Goal: Find specific page/section: Find specific page/section

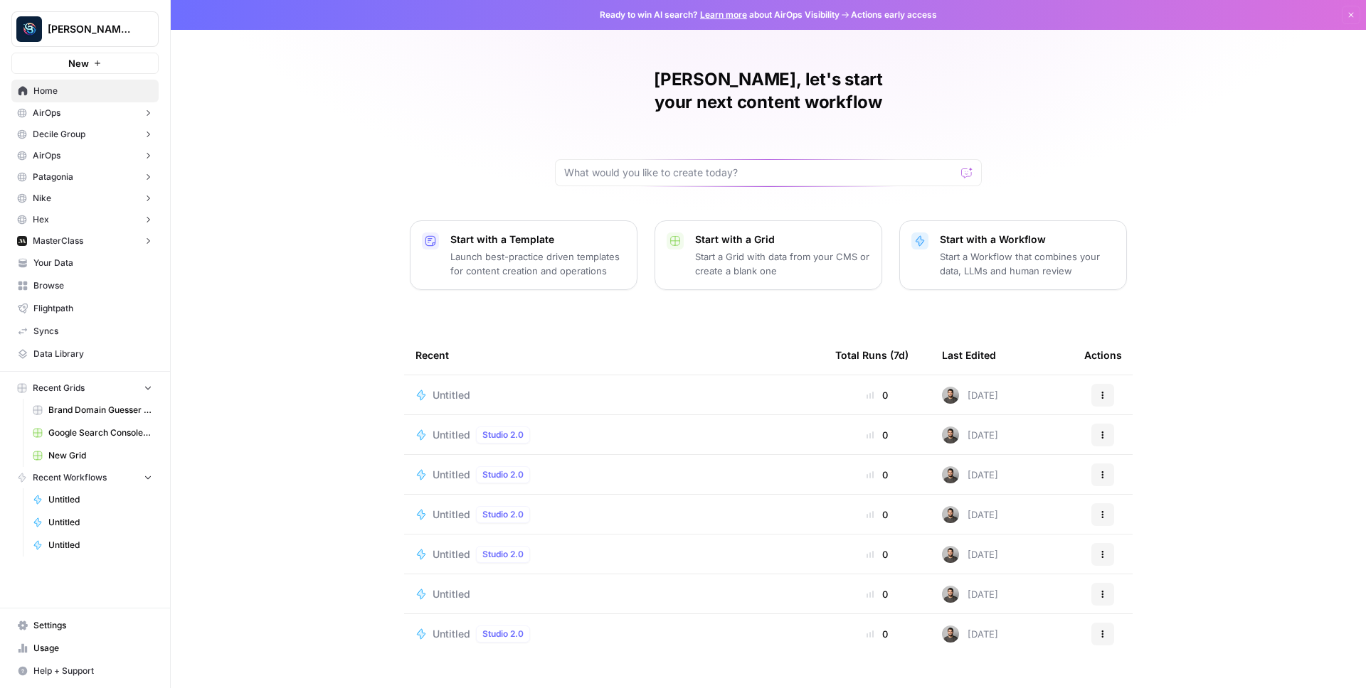
click at [107, 238] on button "MasterClass" at bounding box center [84, 240] width 147 height 21
click at [95, 265] on span "Insights" at bounding box center [99, 263] width 105 height 13
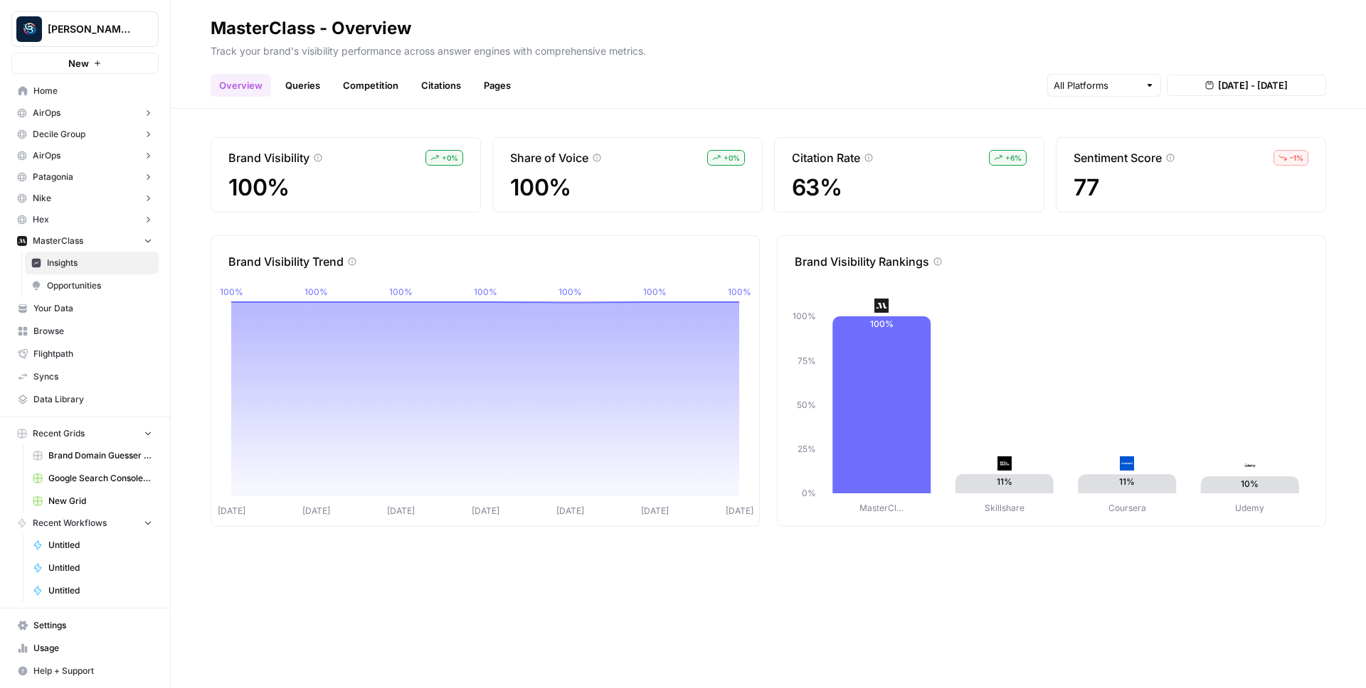
click at [92, 96] on span "Home" at bounding box center [92, 91] width 119 height 13
